Goal: Information Seeking & Learning: Check status

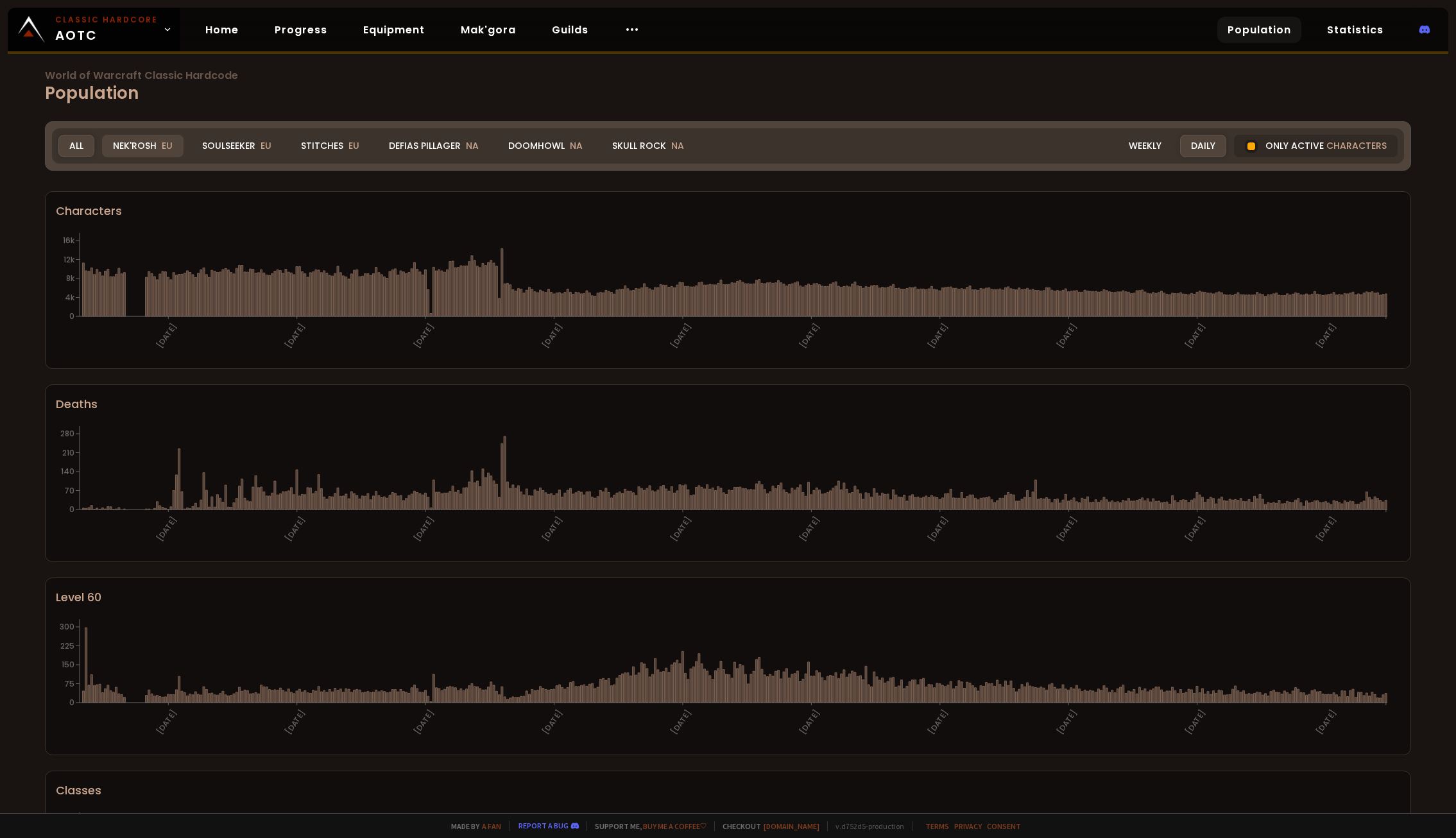
click at [145, 149] on div "Nek'Rosh EU" at bounding box center [142, 146] width 82 height 22
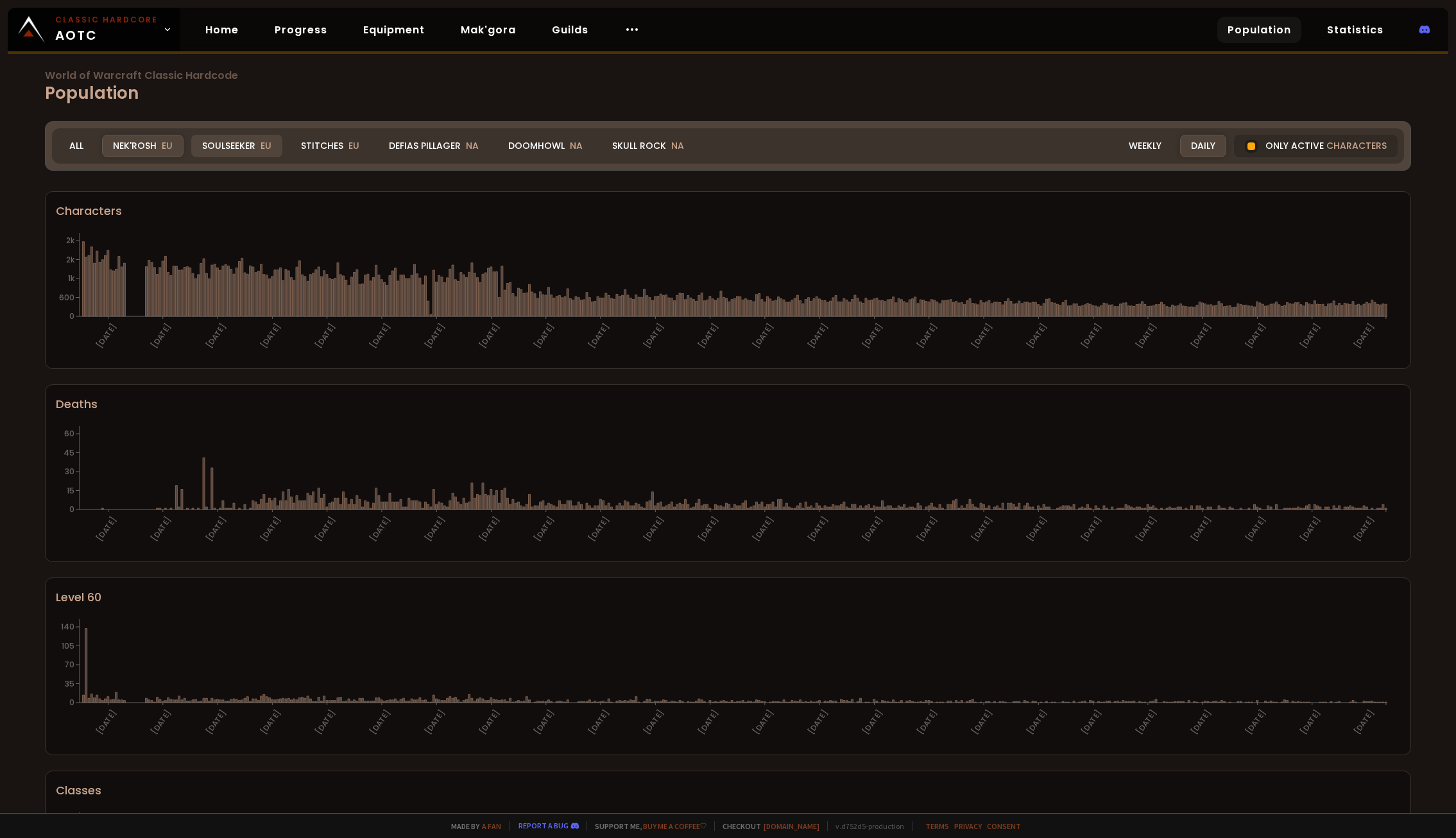
click at [233, 145] on div "Soulseeker EU" at bounding box center [237, 146] width 91 height 22
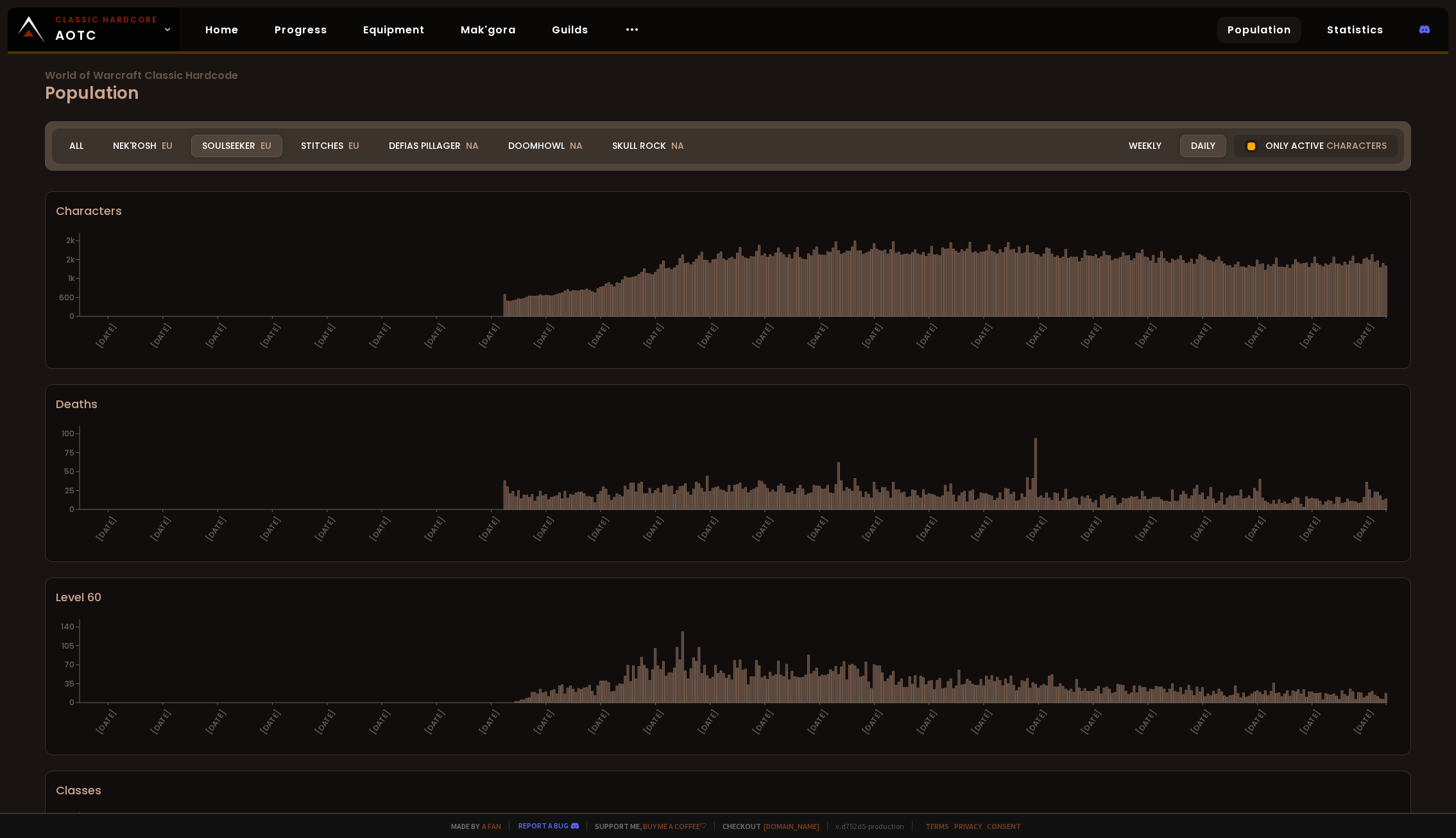
click at [870, 93] on h1 "World of Warcraft Classic Hardcode Population" at bounding box center [728, 88] width 1366 height 36
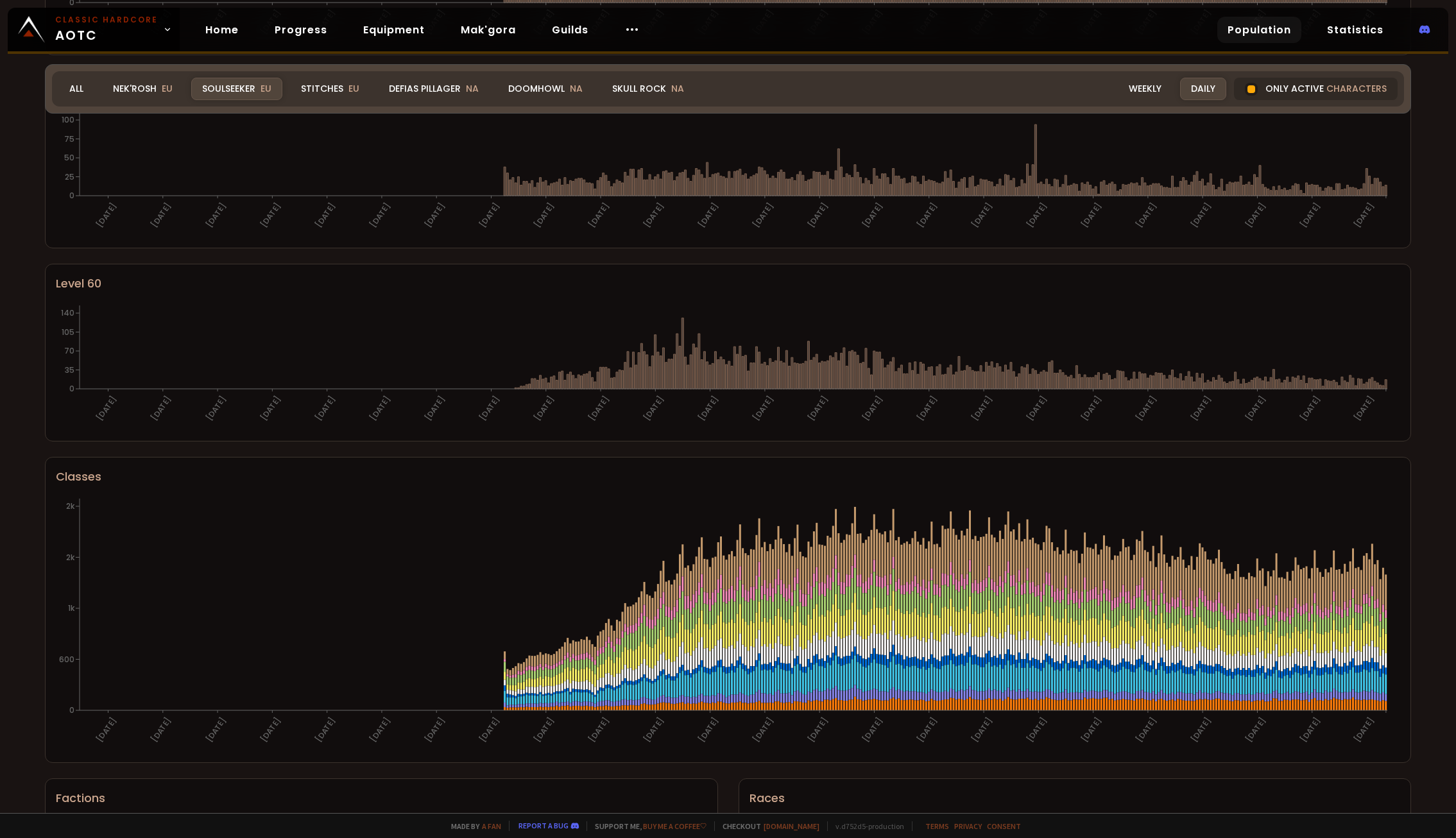
scroll to position [385, 0]
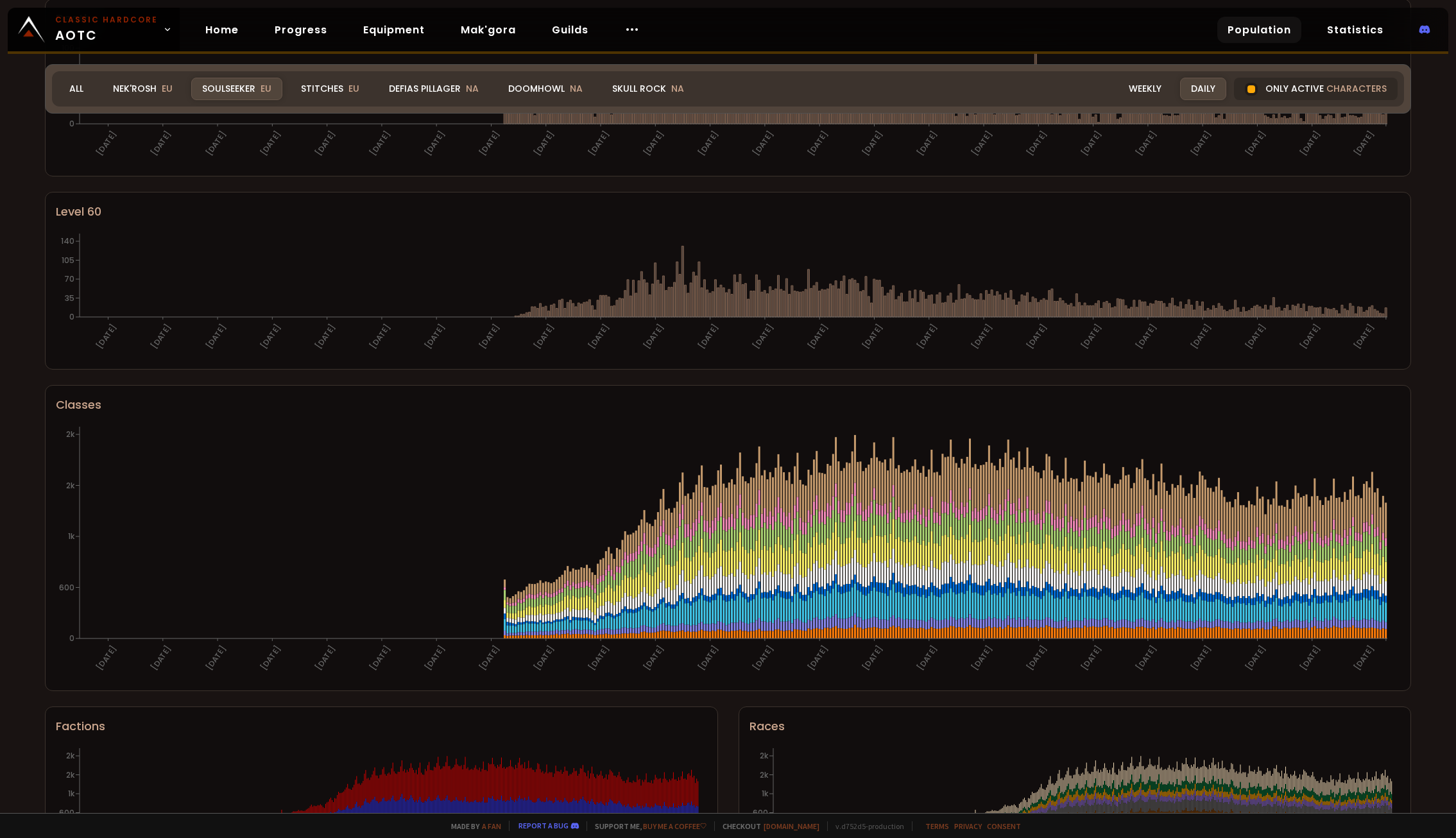
click at [904, 382] on div "World of Warcraft Classic Hardcode Population Realm Soulseeker All Nek'Rosh EU …" at bounding box center [728, 407] width 1456 height 814
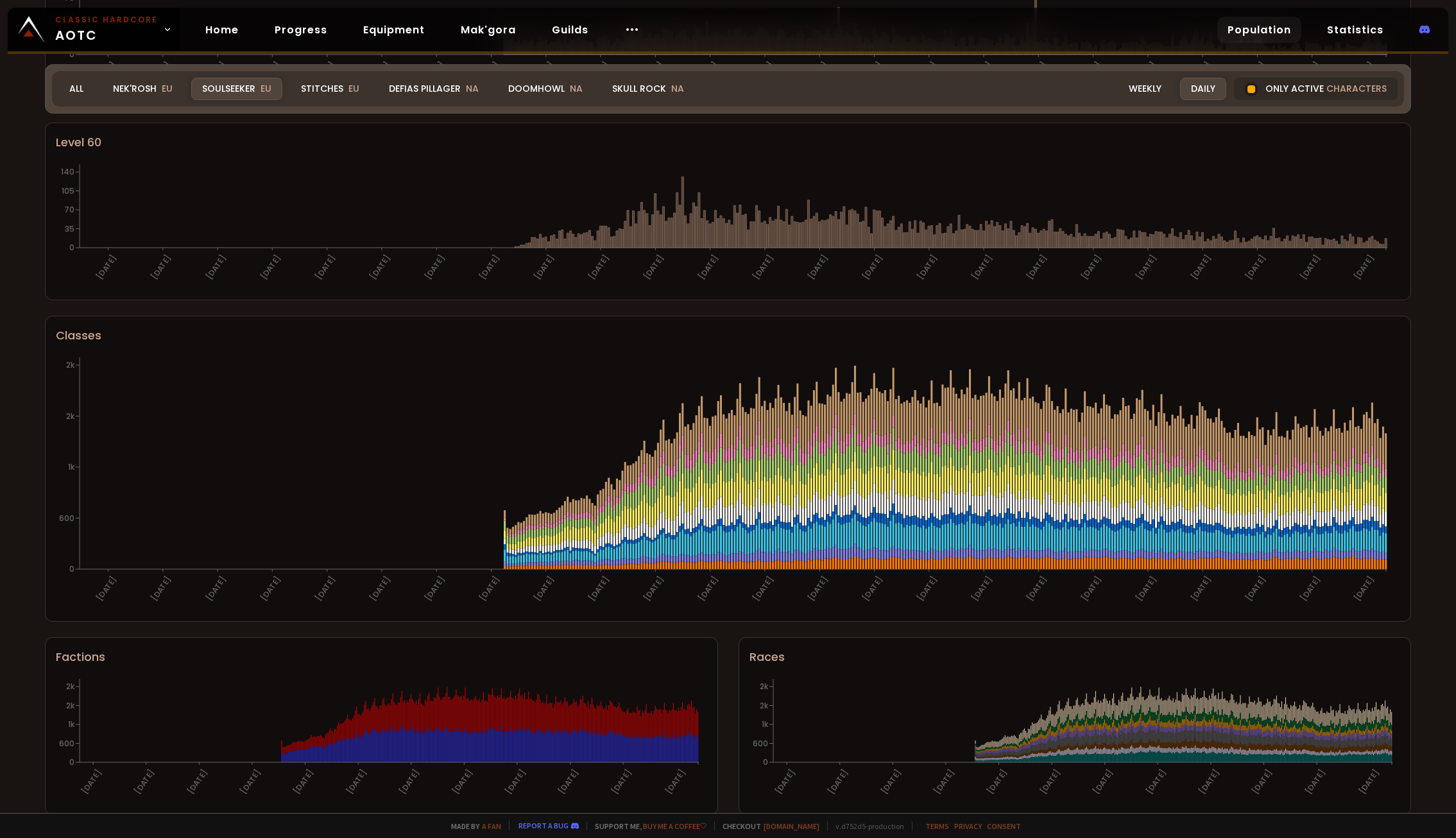
scroll to position [472, 0]
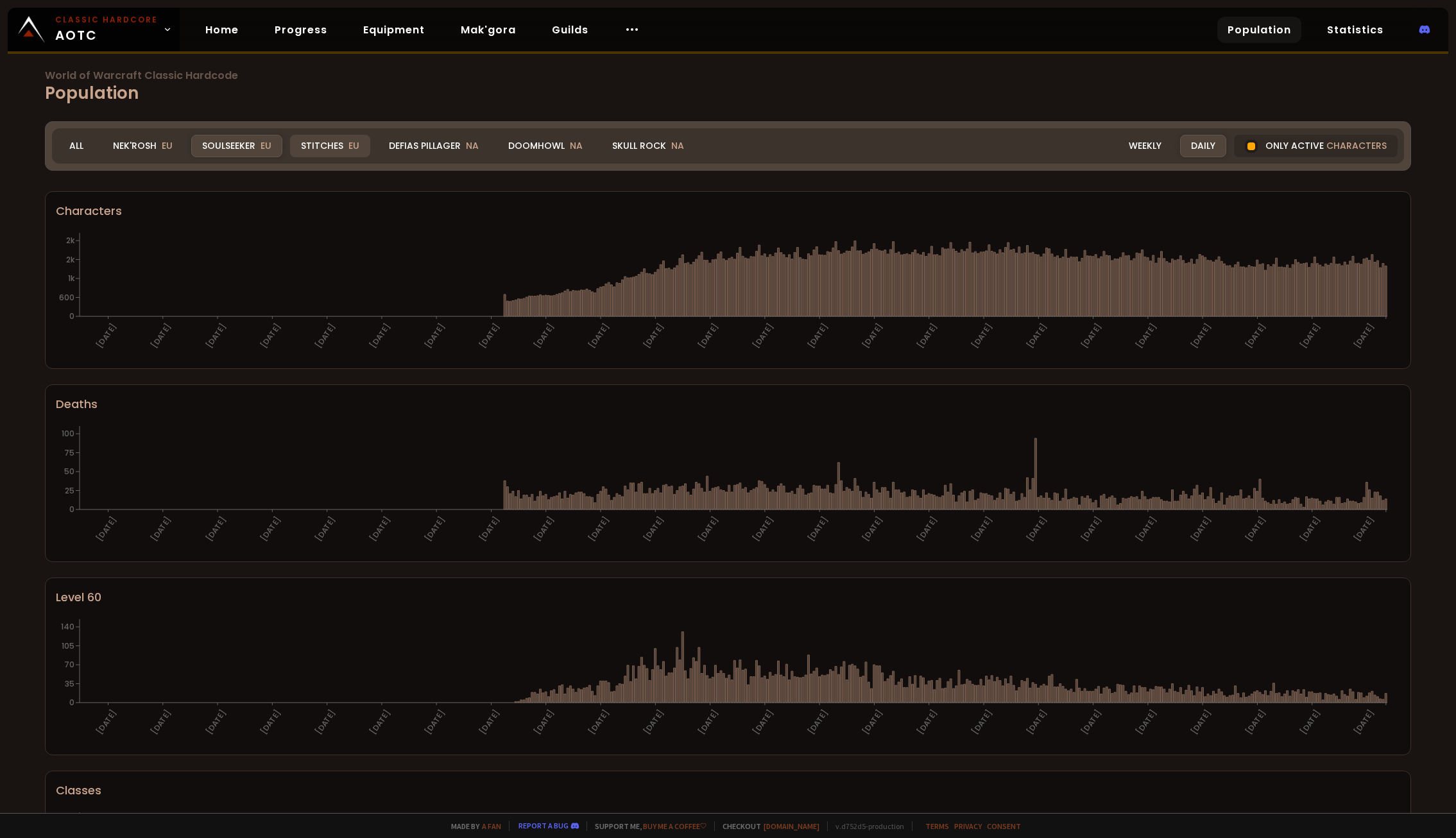
click at [330, 143] on div "Stitches EU" at bounding box center [330, 146] width 80 height 22
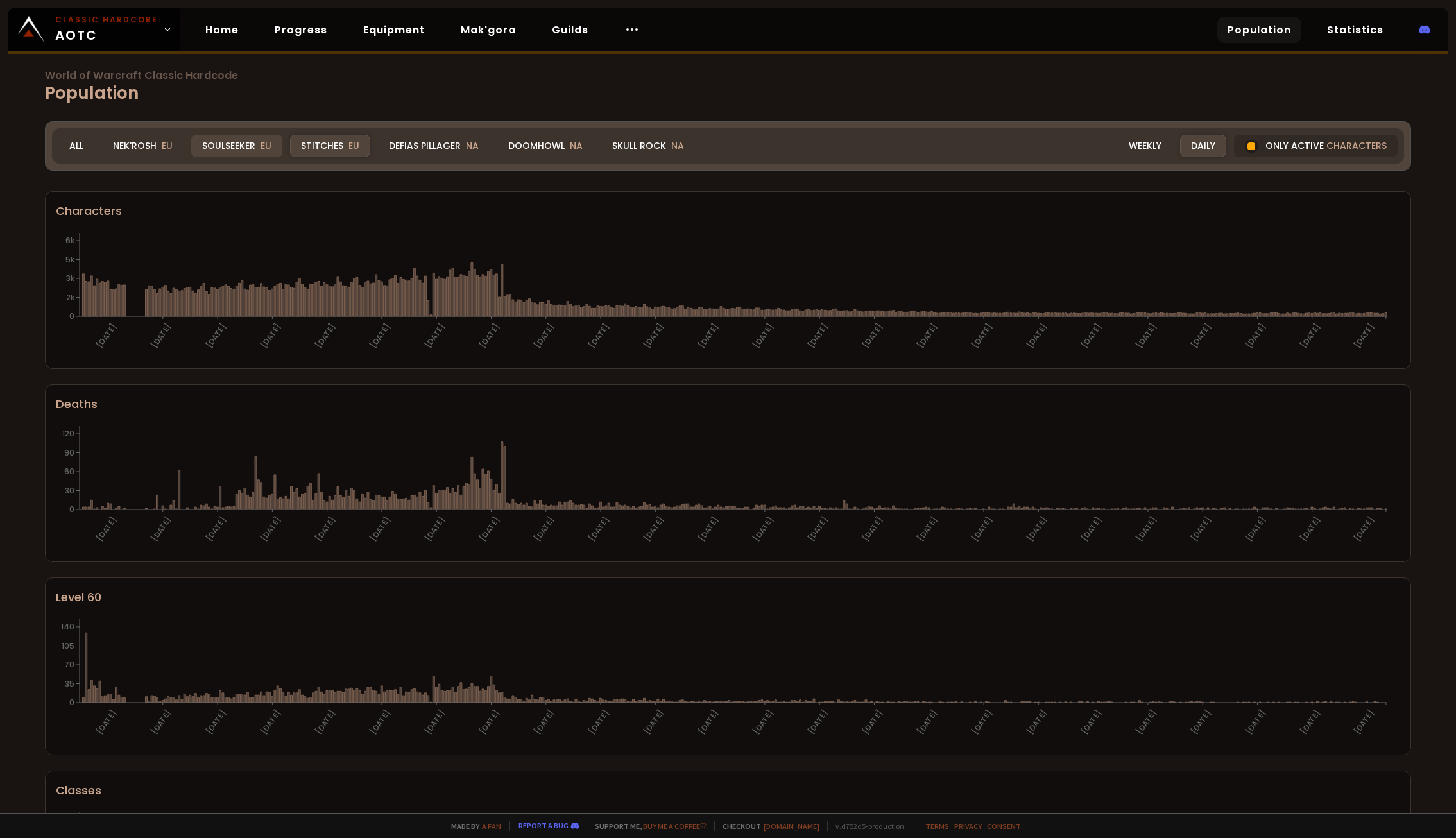
click at [223, 146] on div "Soulseeker EU" at bounding box center [237, 146] width 91 height 22
